Goal: Obtain resource: Obtain resource

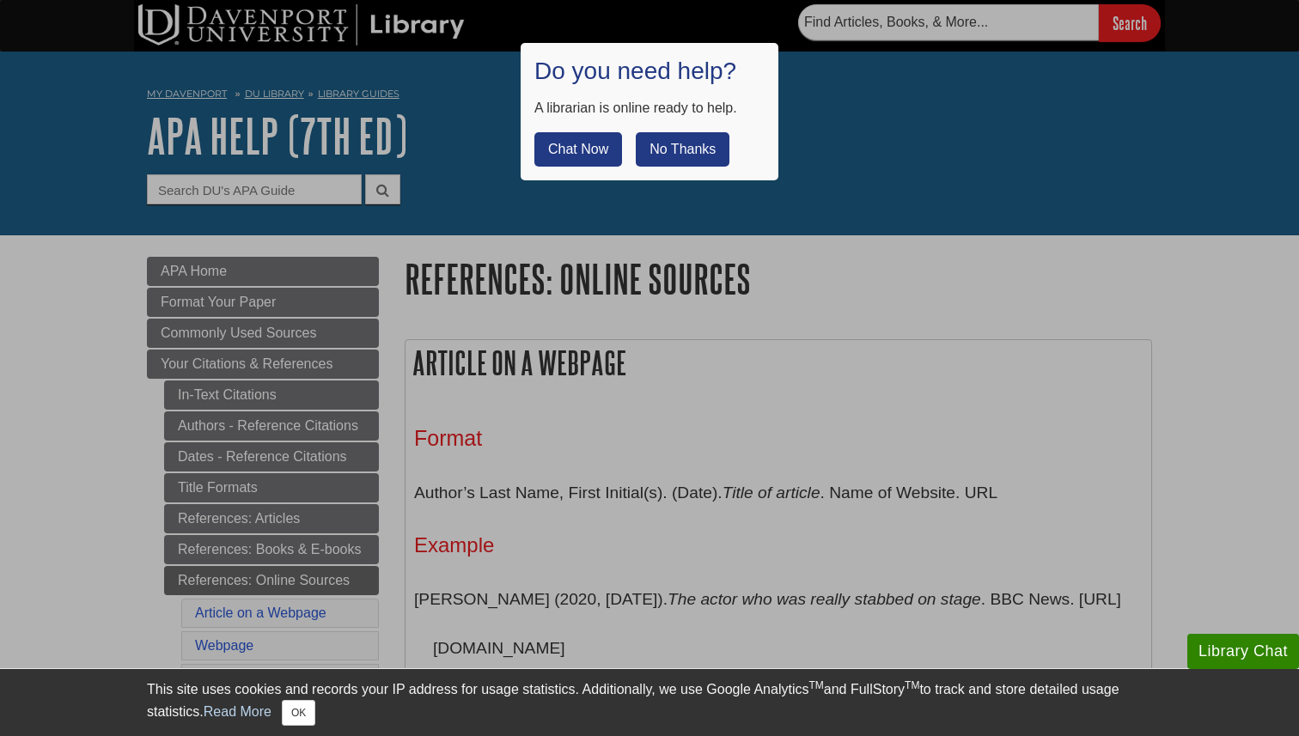
click at [886, 198] on div at bounding box center [649, 368] width 1299 height 736
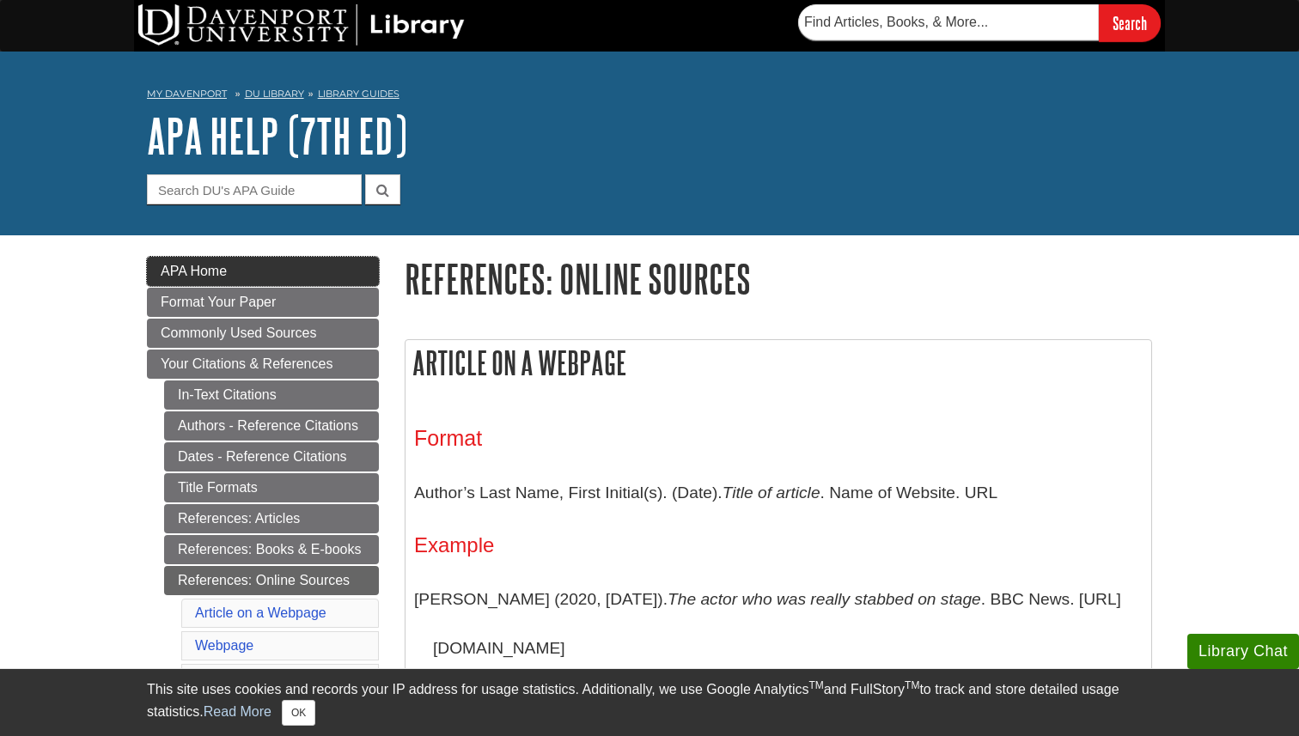
click at [229, 277] on link "APA Home" at bounding box center [263, 271] width 232 height 29
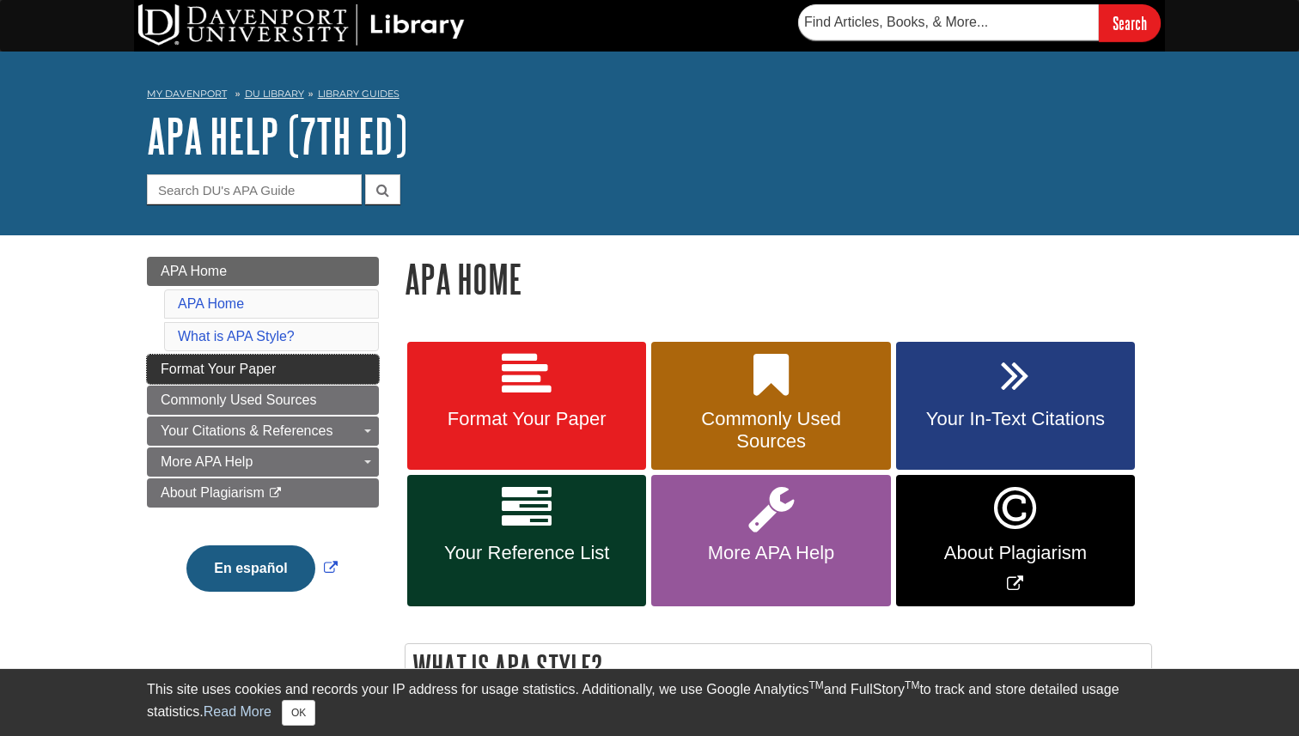
click at [220, 363] on span "Format Your Paper" at bounding box center [218, 369] width 115 height 15
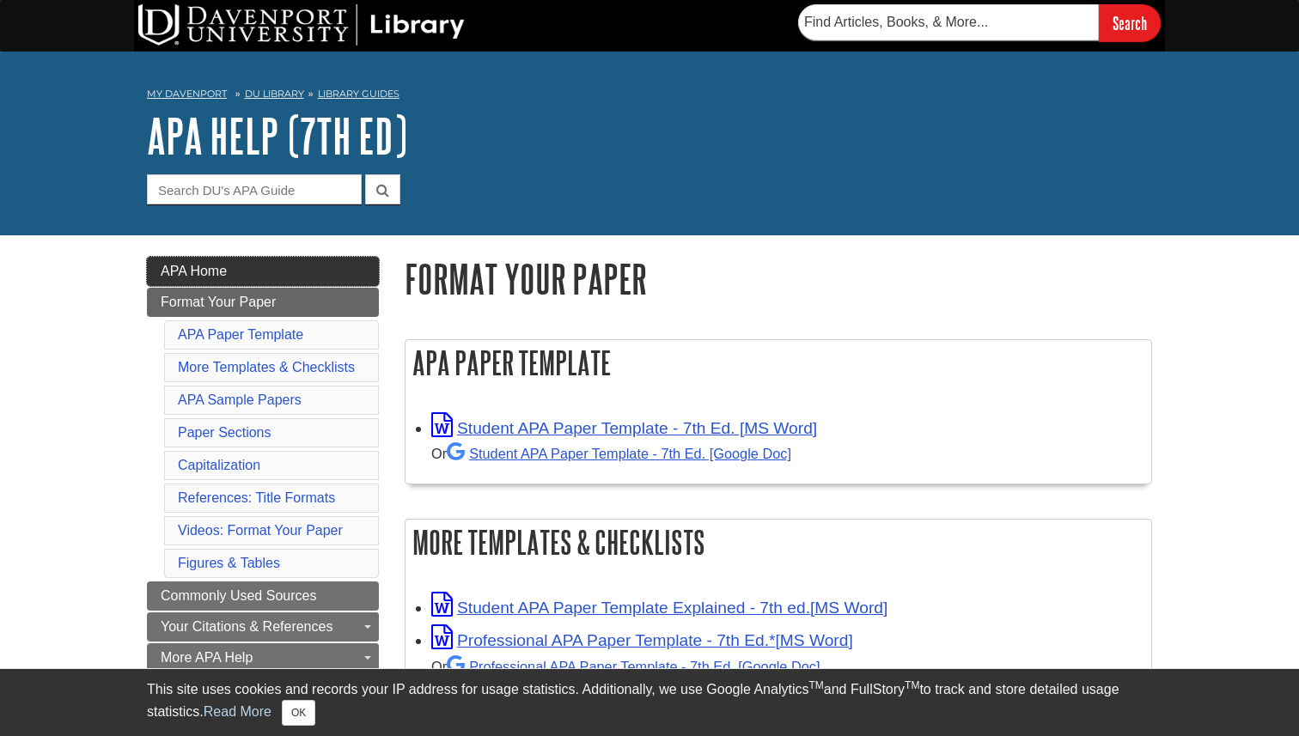
click at [224, 277] on span "APA Home" at bounding box center [194, 271] width 66 height 15
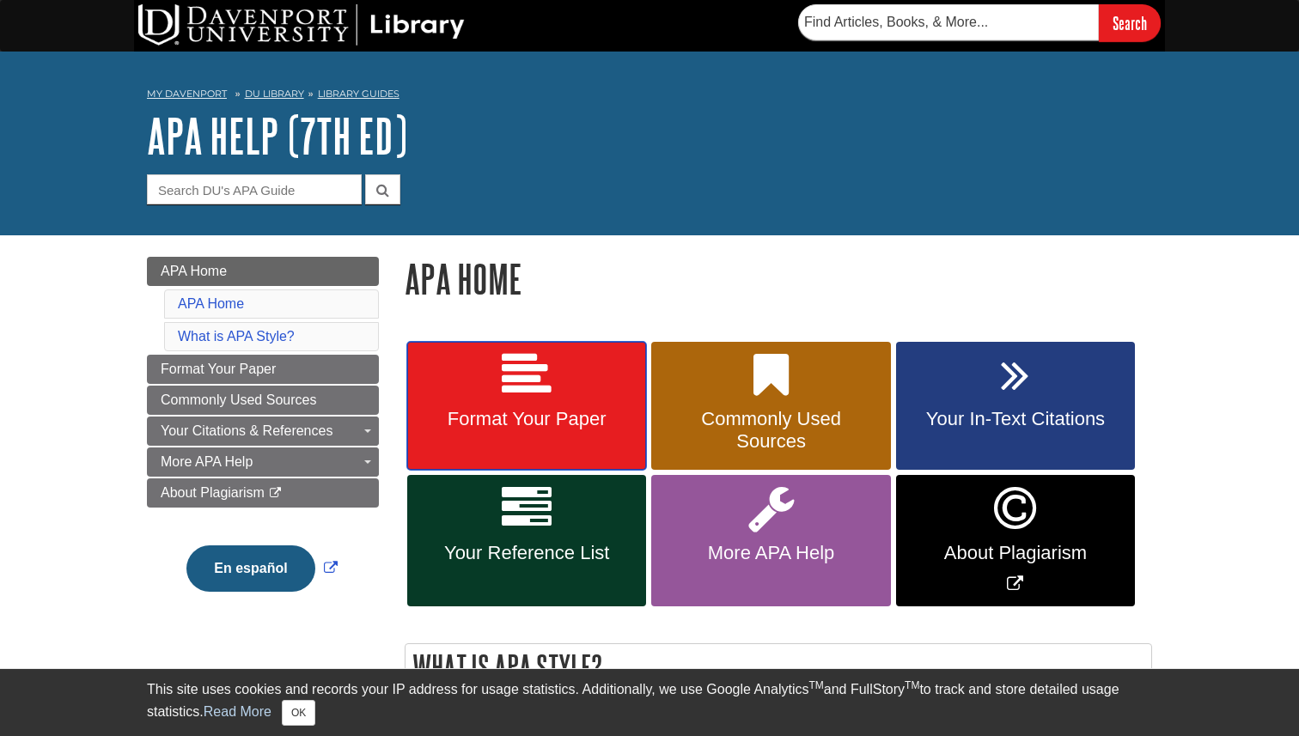
click at [542, 416] on span "Format Your Paper" at bounding box center [526, 419] width 213 height 22
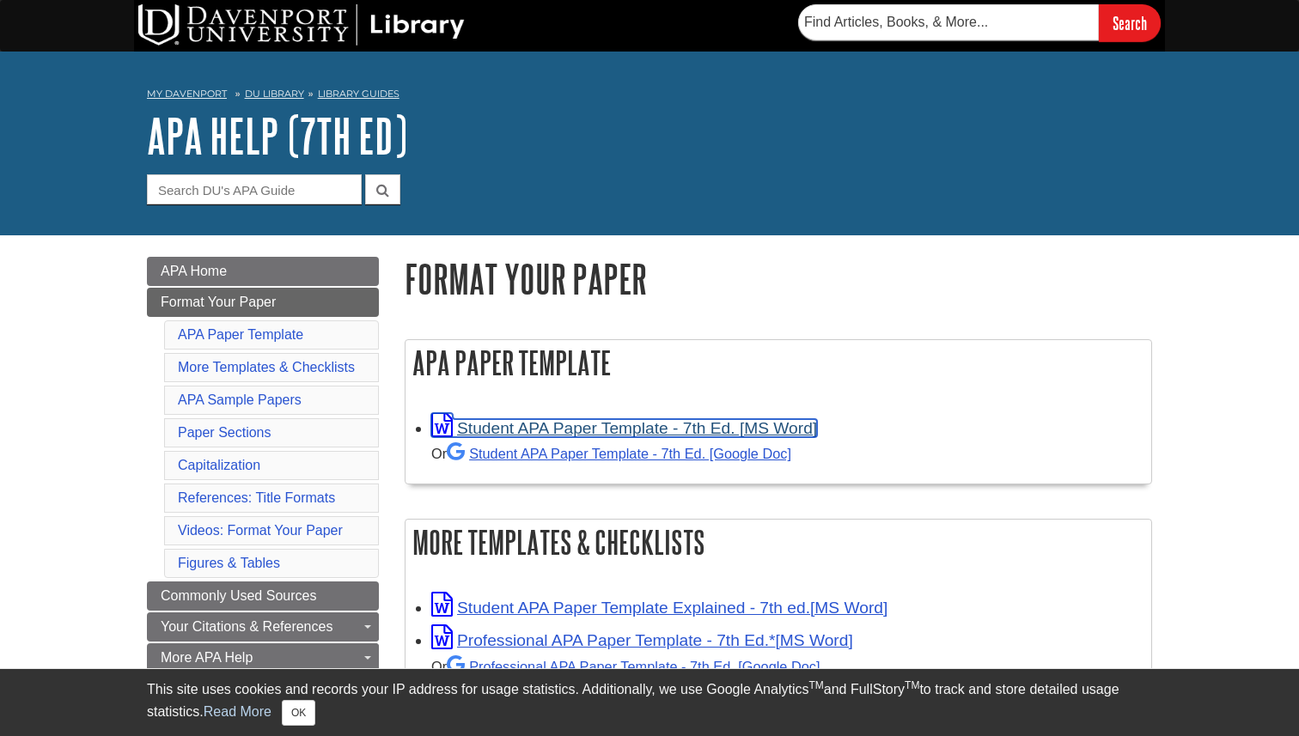
click at [553, 429] on link "Student APA Paper Template - 7th Ed. [MS Word]" at bounding box center [624, 428] width 386 height 18
